Goal: Information Seeking & Learning: Check status

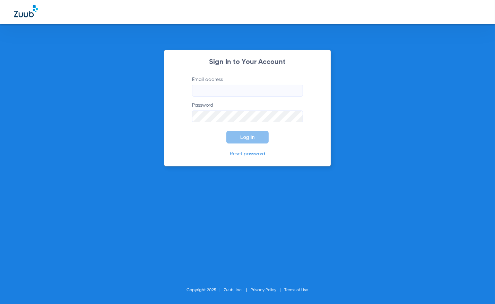
type input "[EMAIL_ADDRESS][DOMAIN_NAME]"
click at [248, 42] on div "Sign In to Your Account Email address [EMAIL_ADDRESS][DOMAIN_NAME] Password Log…" at bounding box center [247, 152] width 495 height 304
click at [351, 26] on div "Sign In to Your Account Email address [EMAIL_ADDRESS][DOMAIN_NAME] Password Log…" at bounding box center [247, 152] width 495 height 304
click at [245, 137] on span "Log In" at bounding box center [247, 137] width 15 height 6
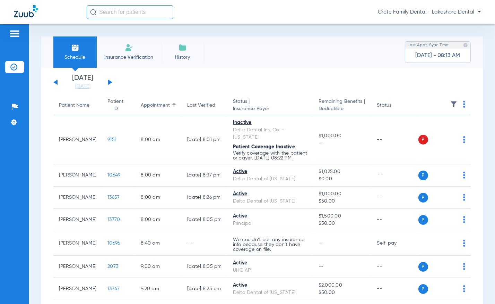
click at [111, 81] on div "[DATE] [DATE] [DATE] [DATE] [DATE] [DATE] [DATE] [DATE] [DATE] [DATE] [DATE] [D…" at bounding box center [82, 82] width 59 height 15
click at [109, 84] on button at bounding box center [110, 81] width 4 height 5
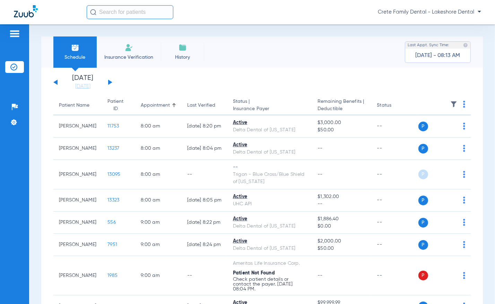
click at [309, 56] on div "Schedule Insurance Verification History Last Appt. Sync Time: [DATE] - 08:13 AM" at bounding box center [262, 51] width 442 height 31
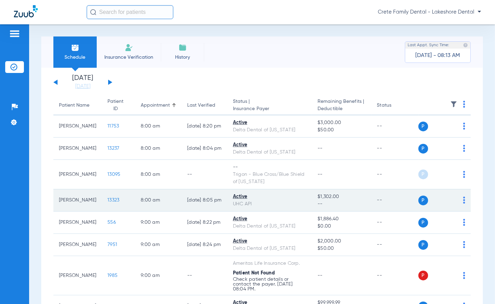
click at [109, 201] on span "13323" at bounding box center [114, 199] width 12 height 5
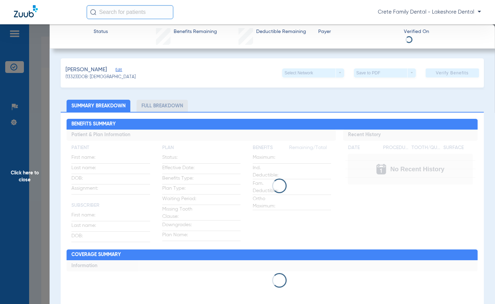
click at [19, 152] on span "Click here to close" at bounding box center [25, 176] width 50 height 304
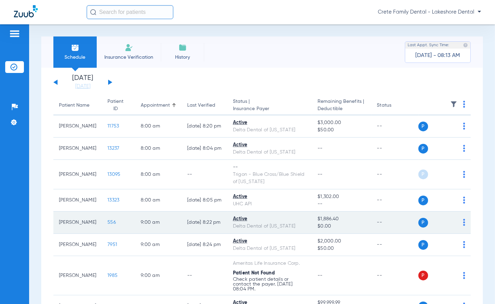
click at [108, 223] on span "556" at bounding box center [112, 222] width 8 height 5
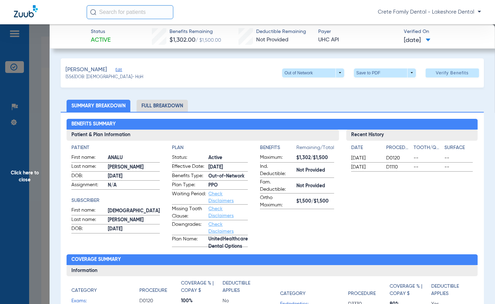
scroll to position [63, 0]
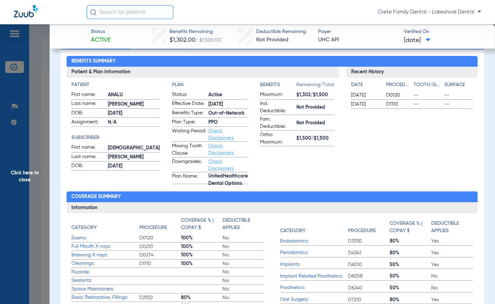
click at [31, 169] on span "Click here to close" at bounding box center [25, 176] width 50 height 304
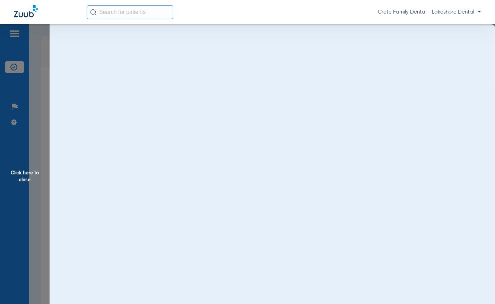
scroll to position [0, 0]
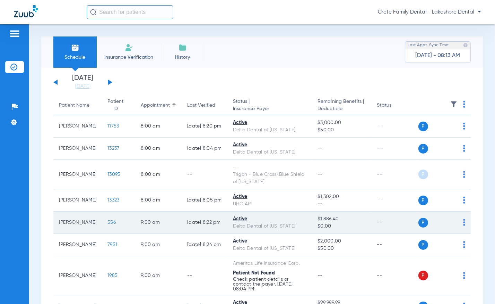
click at [108, 221] on span "556" at bounding box center [112, 222] width 8 height 5
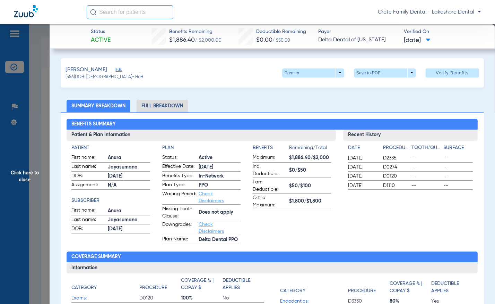
click at [146, 108] on li "Full Breakdown" at bounding box center [162, 106] width 51 height 12
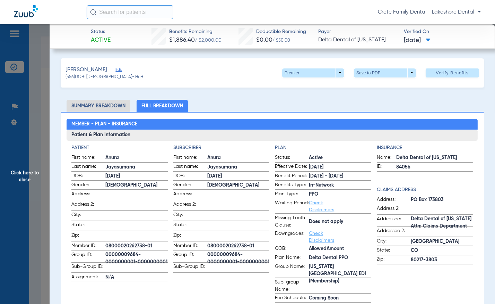
click at [31, 173] on span "Click here to close" at bounding box center [25, 176] width 50 height 304
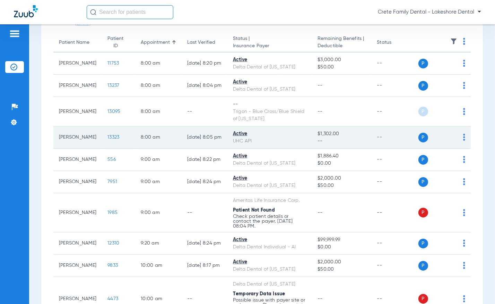
scroll to position [126, 0]
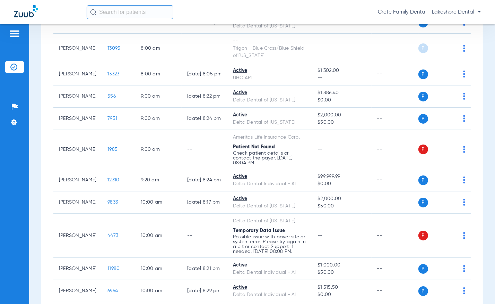
click at [291, 7] on div "Crete Family Dental - Lakeshore Dental" at bounding box center [284, 12] width 395 height 14
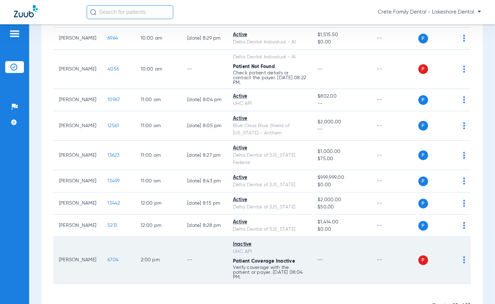
scroll to position [406, 0]
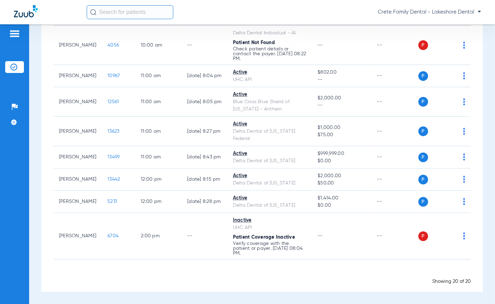
click at [247, 279] on div "Showing 20 of 20" at bounding box center [262, 281] width 418 height 7
click at [236, 14] on div "Crete Family Dental - Lakeshore Dental" at bounding box center [284, 12] width 395 height 14
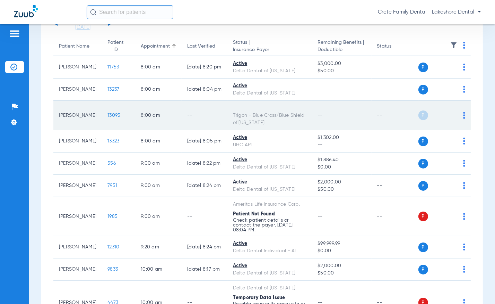
scroll to position [0, 0]
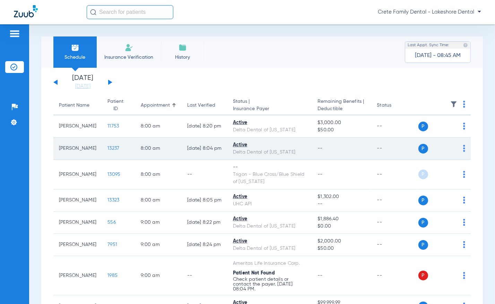
click at [104, 152] on td "13237" at bounding box center [118, 148] width 33 height 22
click at [108, 148] on span "13237" at bounding box center [114, 148] width 12 height 5
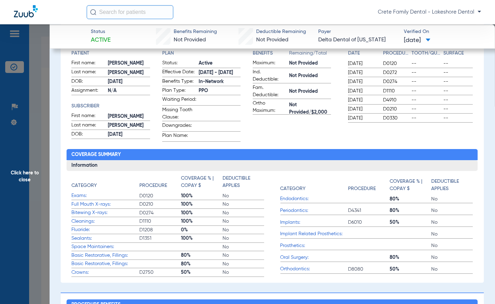
scroll to position [126, 0]
